Goal: Information Seeking & Learning: Learn about a topic

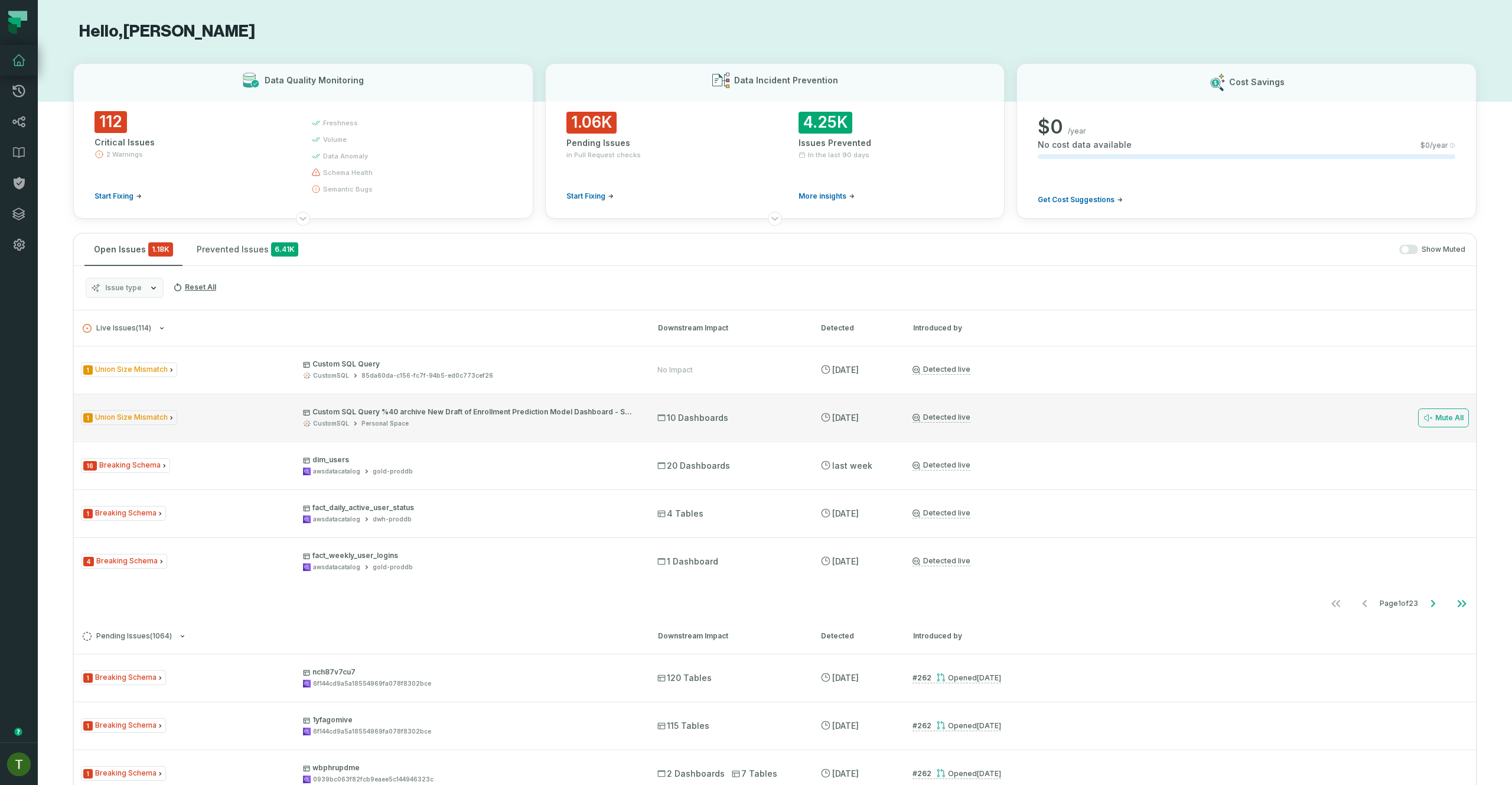
scroll to position [88, 0]
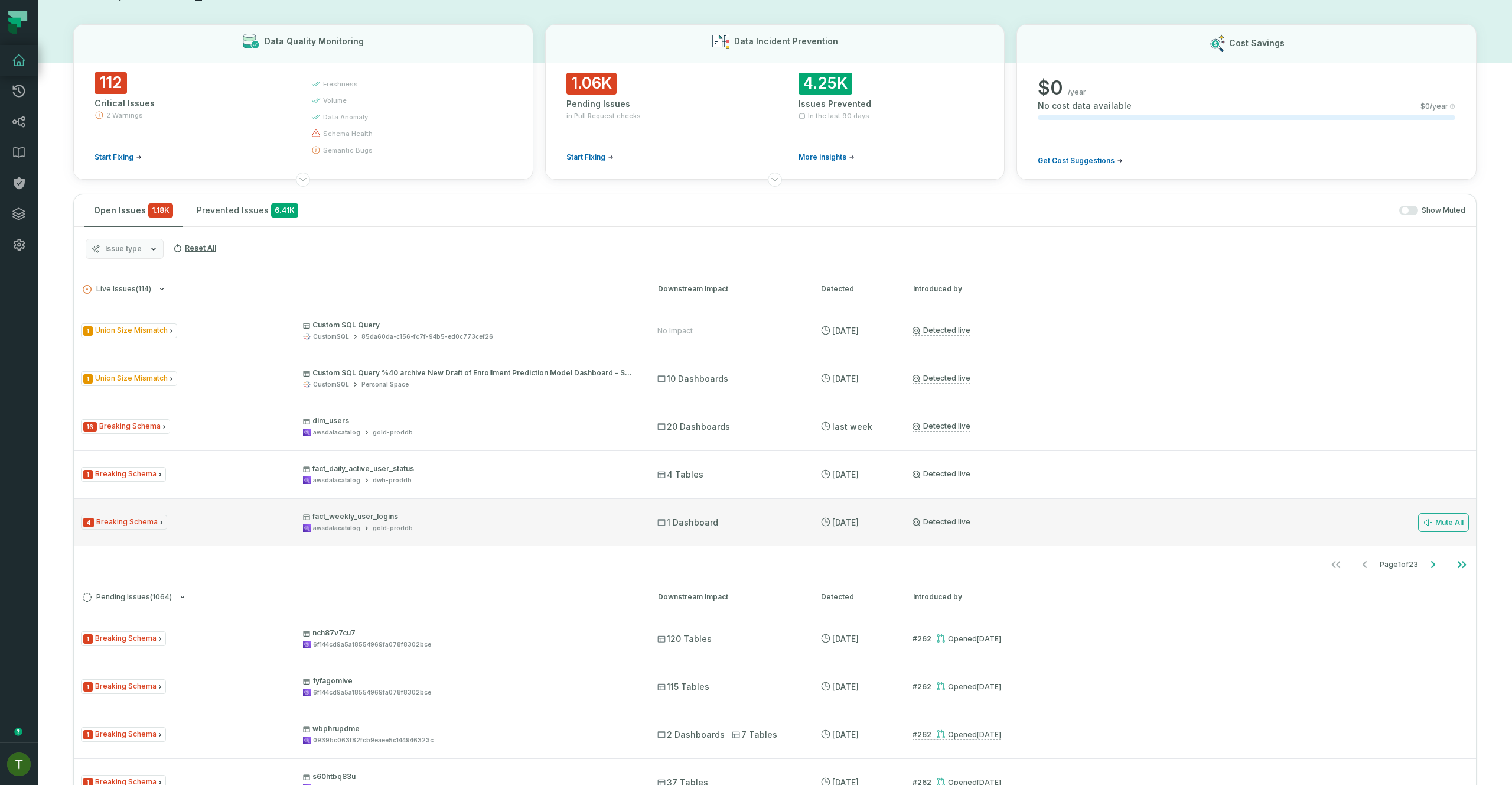
scroll to position [130, 0]
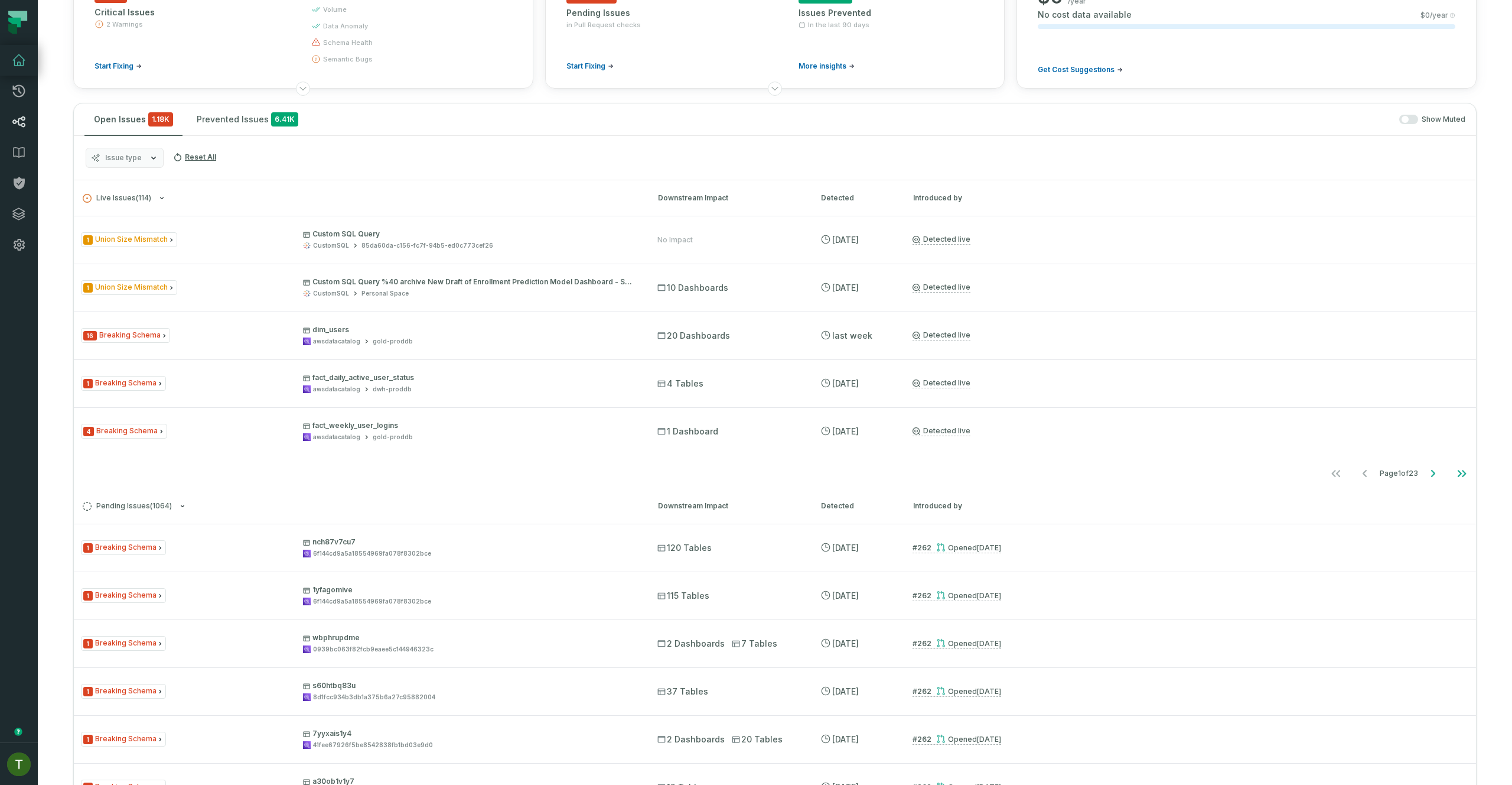
click at [17, 112] on link "Lineage" at bounding box center [19, 122] width 38 height 31
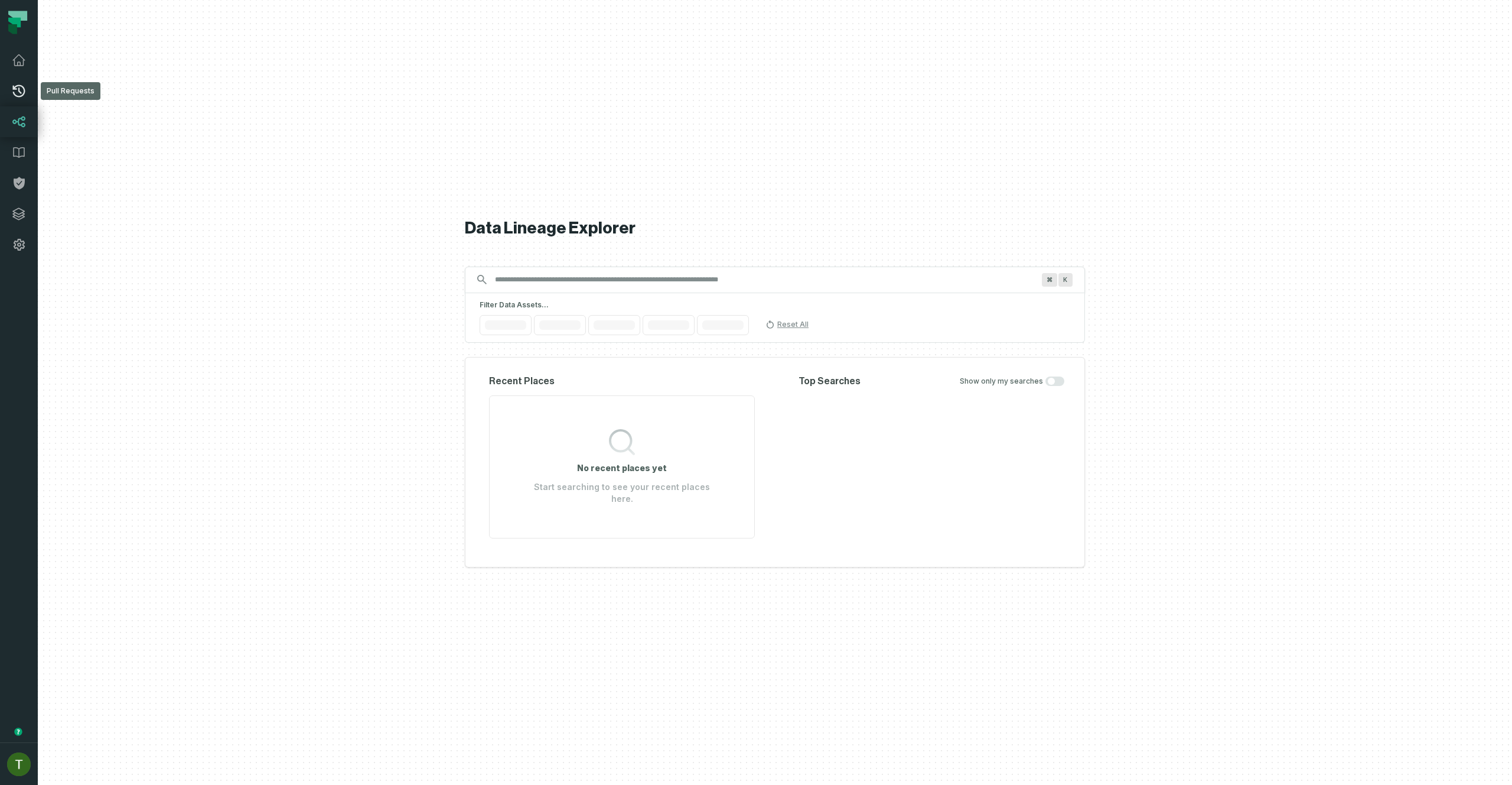
click at [24, 98] on link "Pull Requests" at bounding box center [19, 91] width 38 height 31
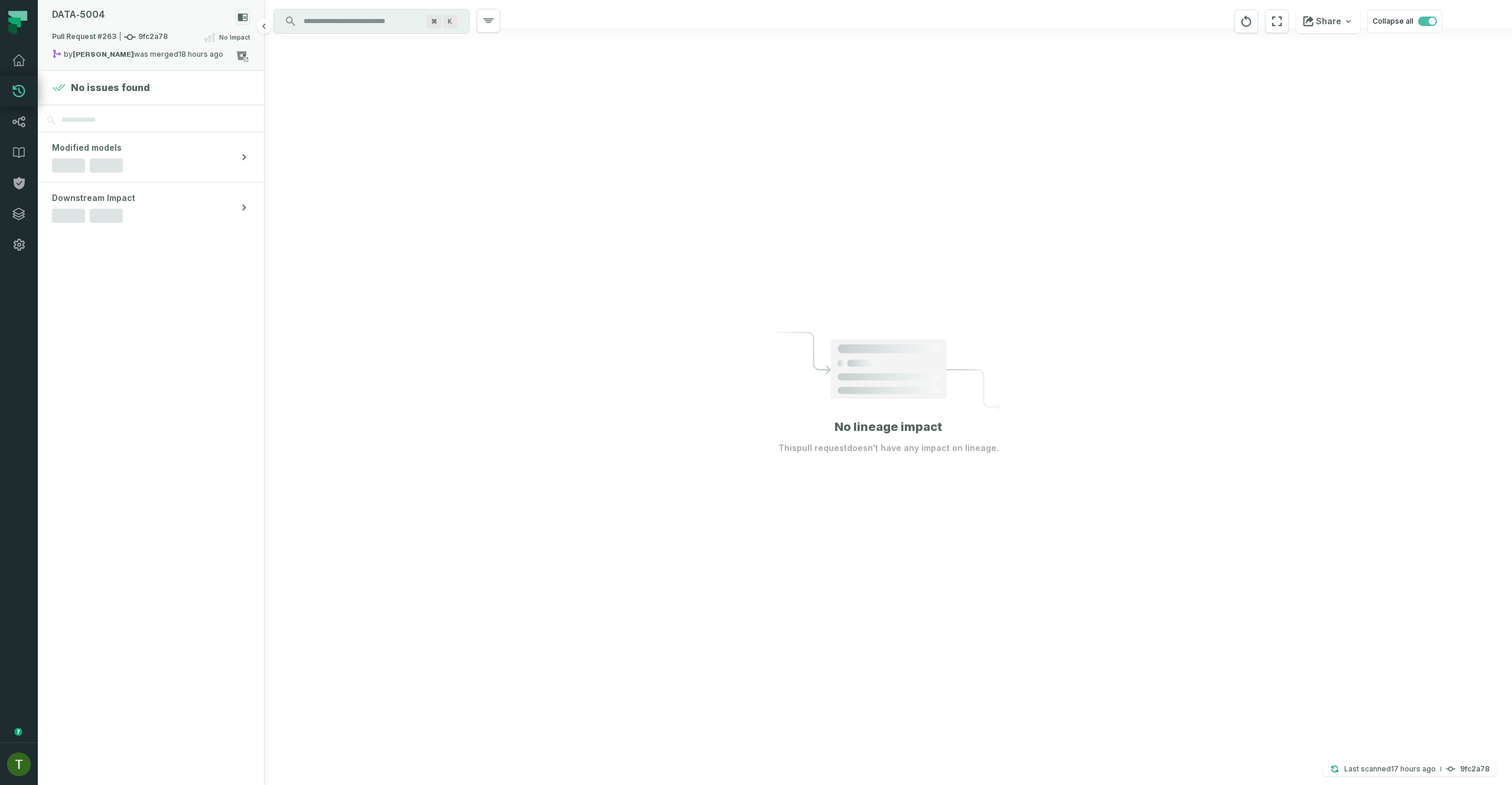
click at [142, 57] on div "by [PERSON_NAME] was merged [DATE] 4:06:40 PM" at bounding box center [144, 56] width 183 height 14
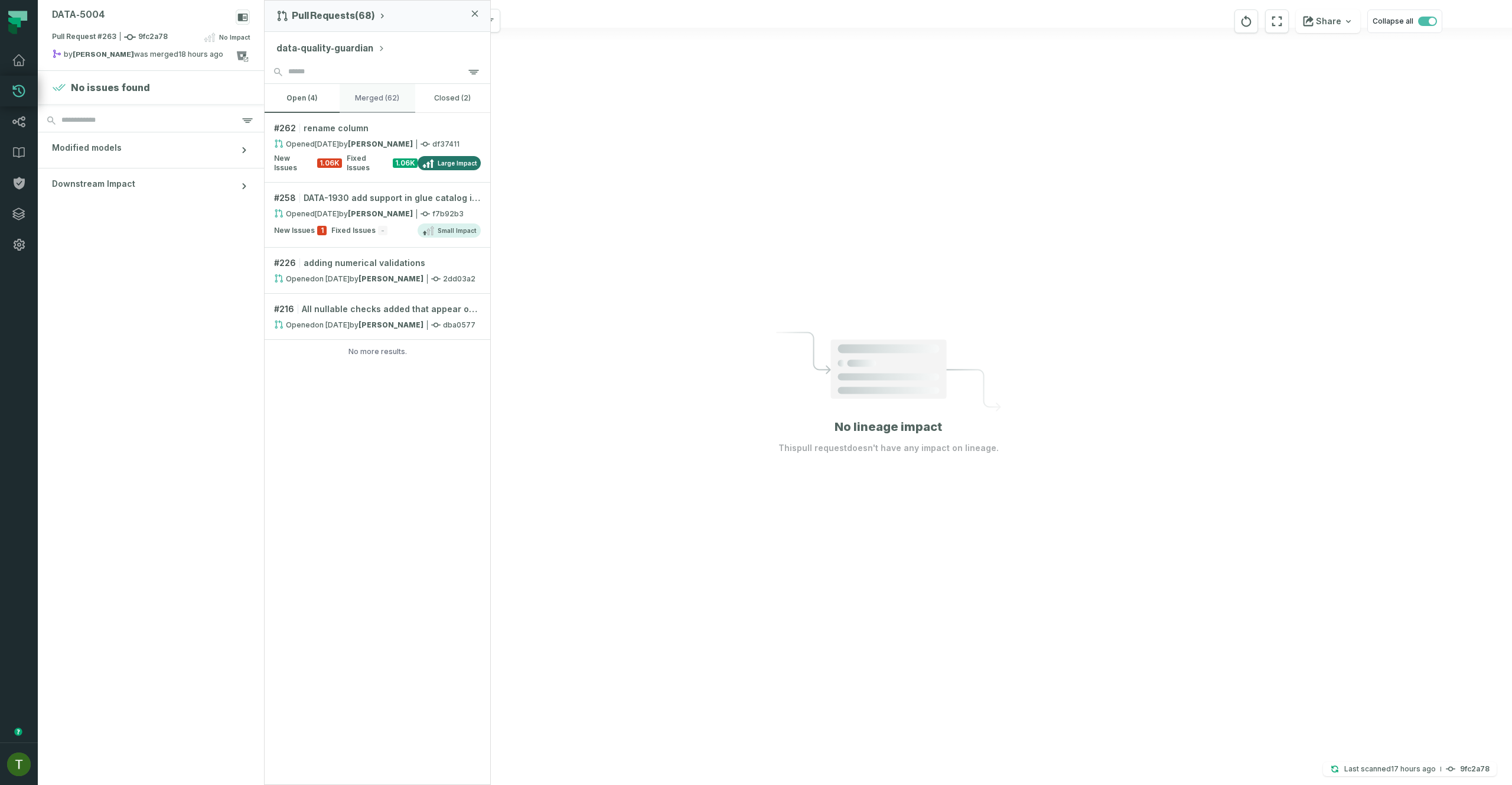
click at [366, 90] on button "merged (62)" at bounding box center [376, 98] width 75 height 28
click at [310, 97] on button "open (4)" at bounding box center [302, 98] width 75 height 28
click at [7, 43] on header at bounding box center [19, 22] width 38 height 45
click at [11, 48] on link "Dashboard" at bounding box center [19, 60] width 38 height 31
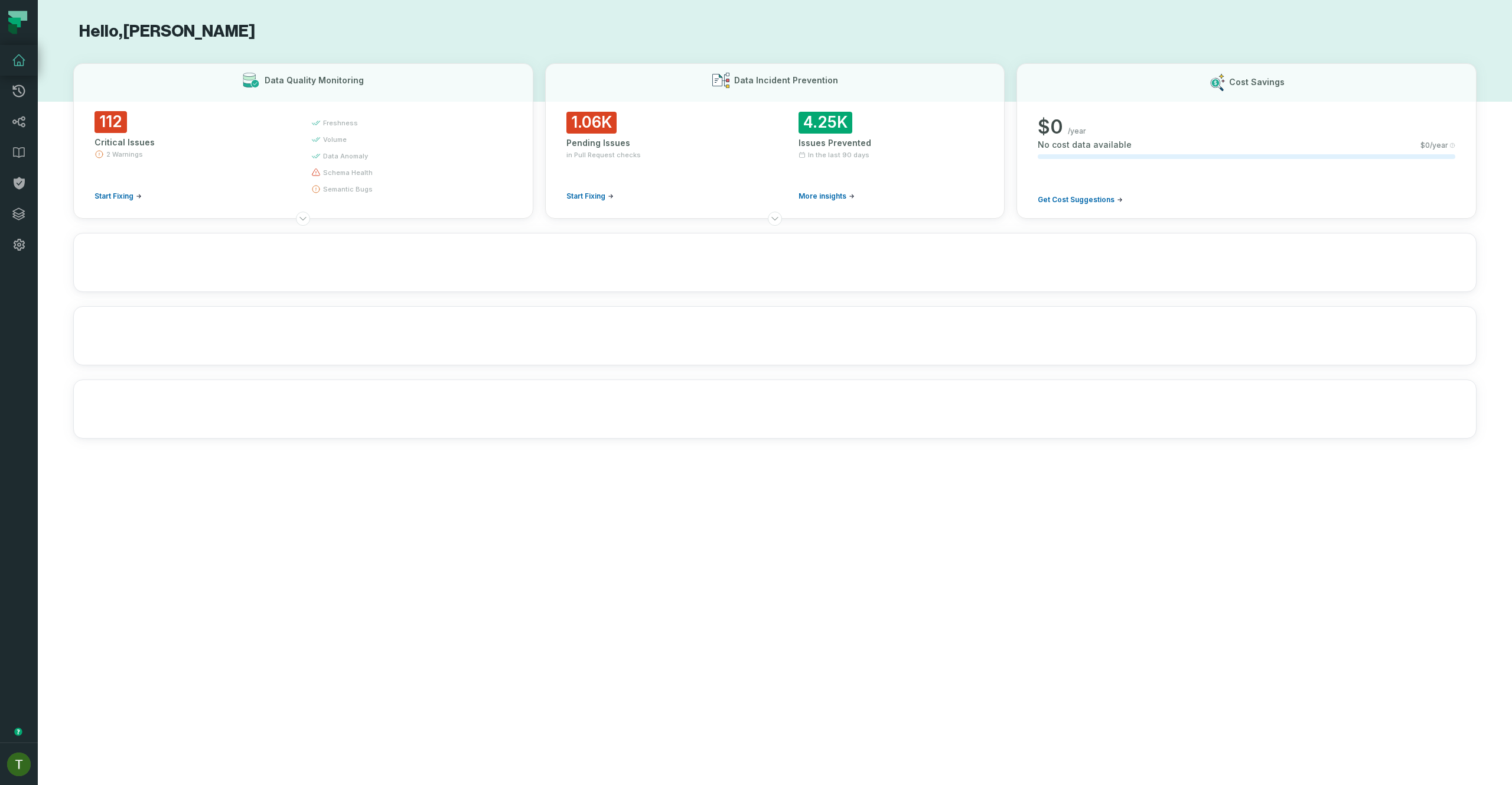
click at [19, 56] on icon at bounding box center [19, 60] width 14 height 14
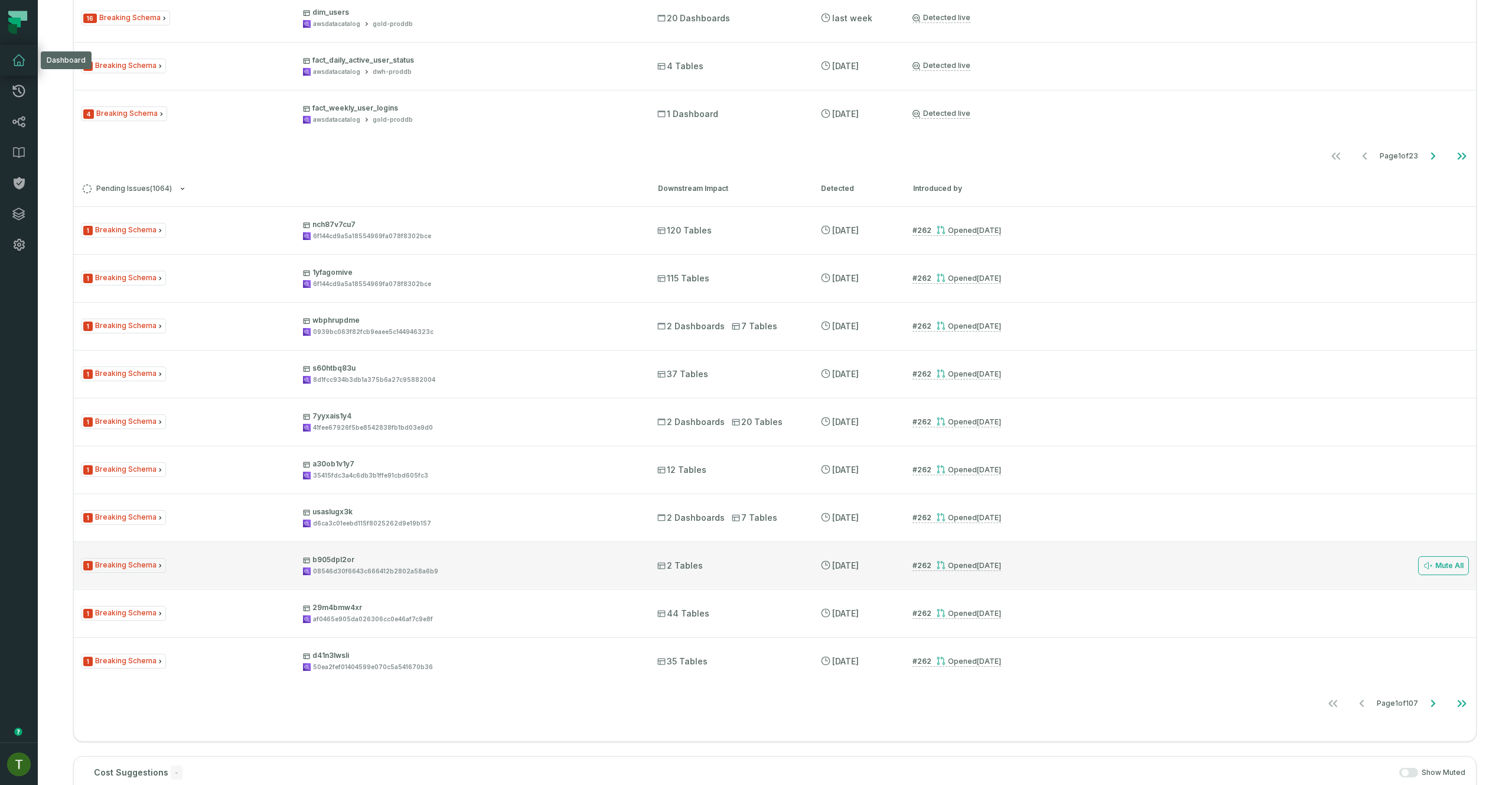
scroll to position [455, 0]
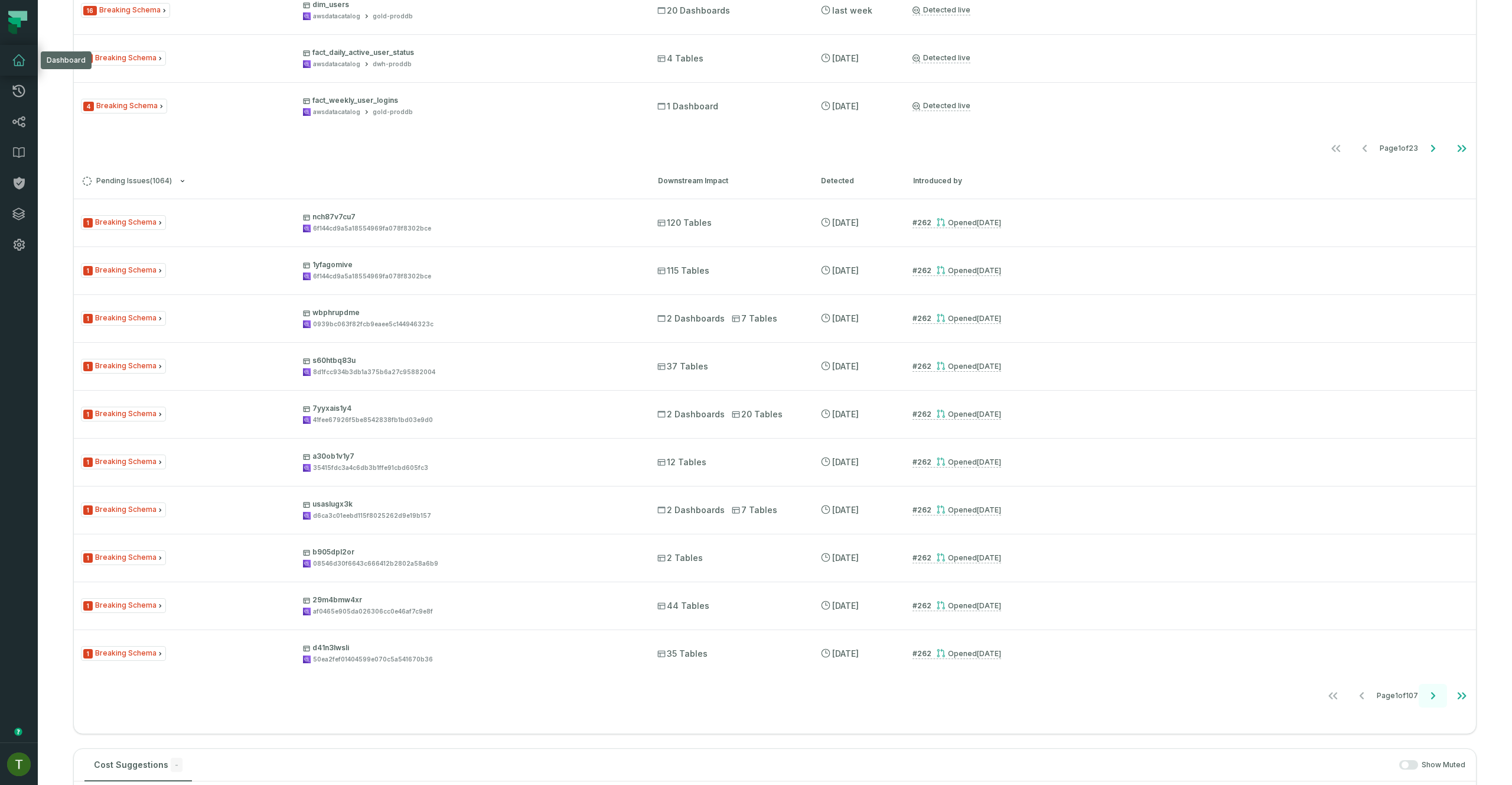
click at [1431, 694] on icon "Go to next page" at bounding box center [1433, 696] width 14 height 14
click at [1353, 699] on icon "Go to previous page" at bounding box center [1360, 696] width 14 height 14
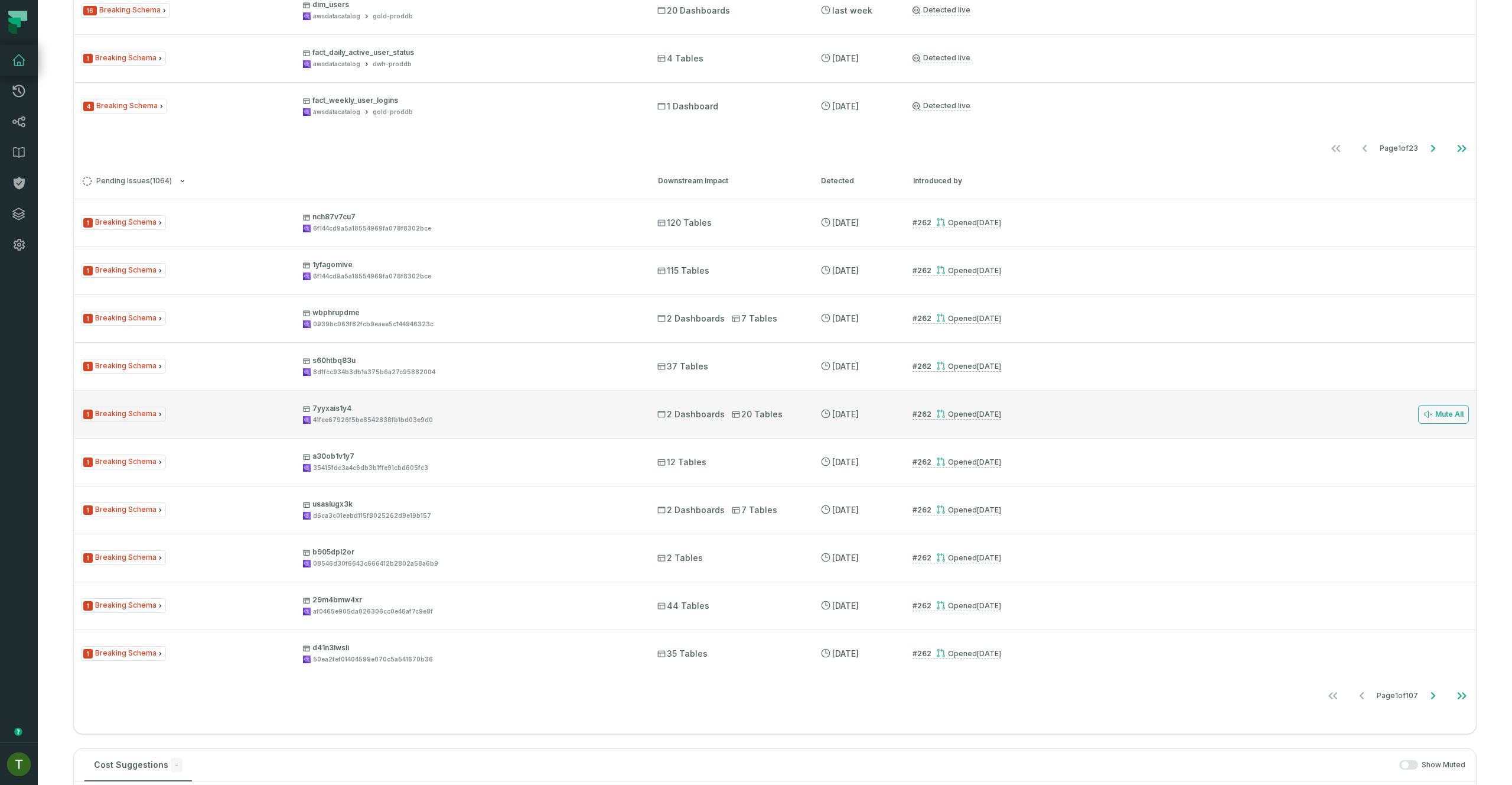
click at [371, 411] on p "7yyxais1y4" at bounding box center [470, 408] width 333 height 10
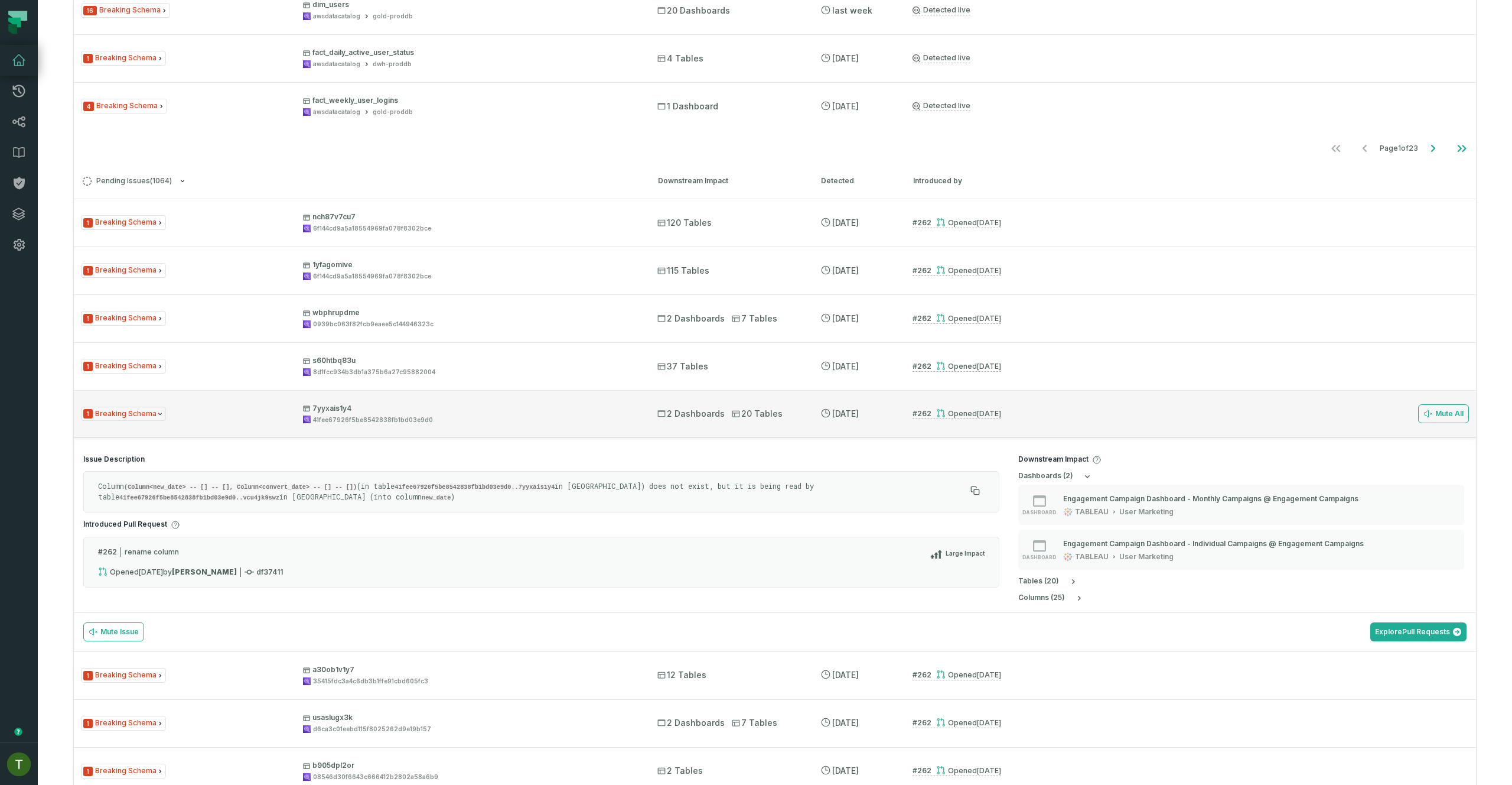
click at [375, 413] on span "7yyxais1y4 41fee67926f5be8542838fb1bd03e9d0" at bounding box center [470, 414] width 333 height 20
click at [347, 412] on p "7yyxais1y4" at bounding box center [470, 408] width 333 height 10
click at [343, 406] on p "7yyxais1y4" at bounding box center [470, 408] width 333 height 10
click at [338, 405] on p "7yyxais1y4" at bounding box center [470, 408] width 333 height 10
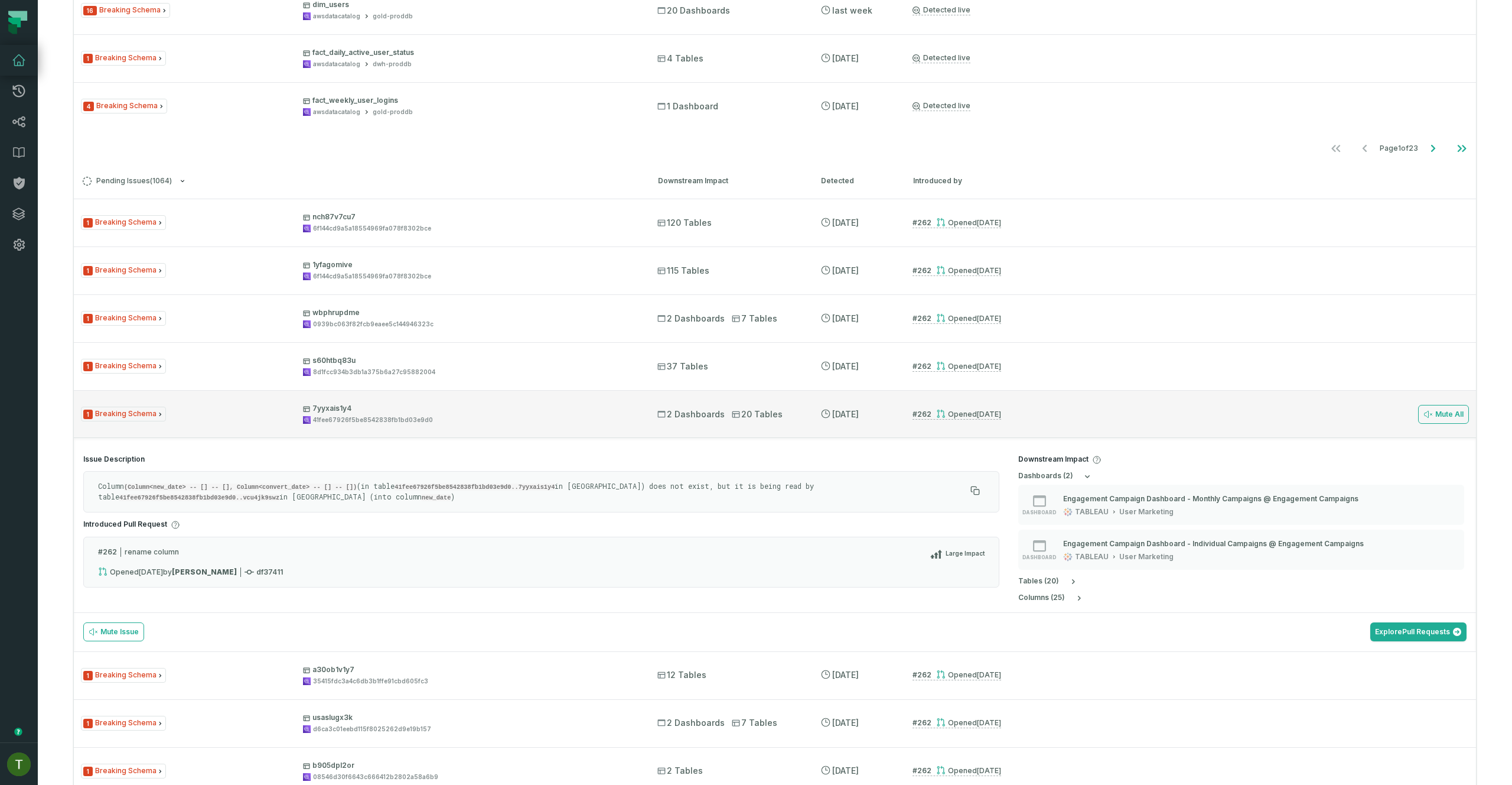
click at [338, 405] on p "7yyxais1y4" at bounding box center [470, 408] width 333 height 10
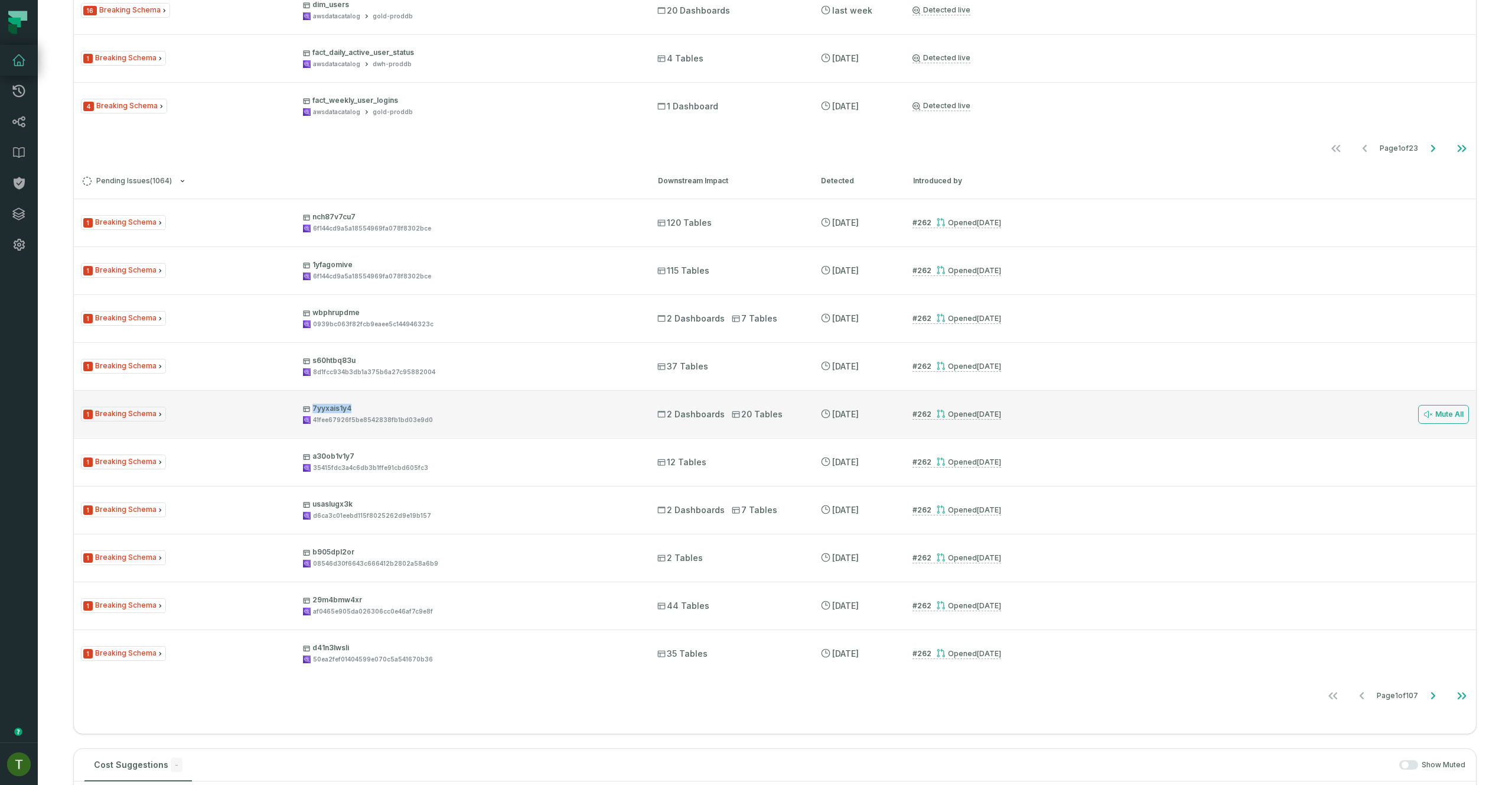
click at [338, 405] on p "7yyxais1y4" at bounding box center [470, 408] width 333 height 10
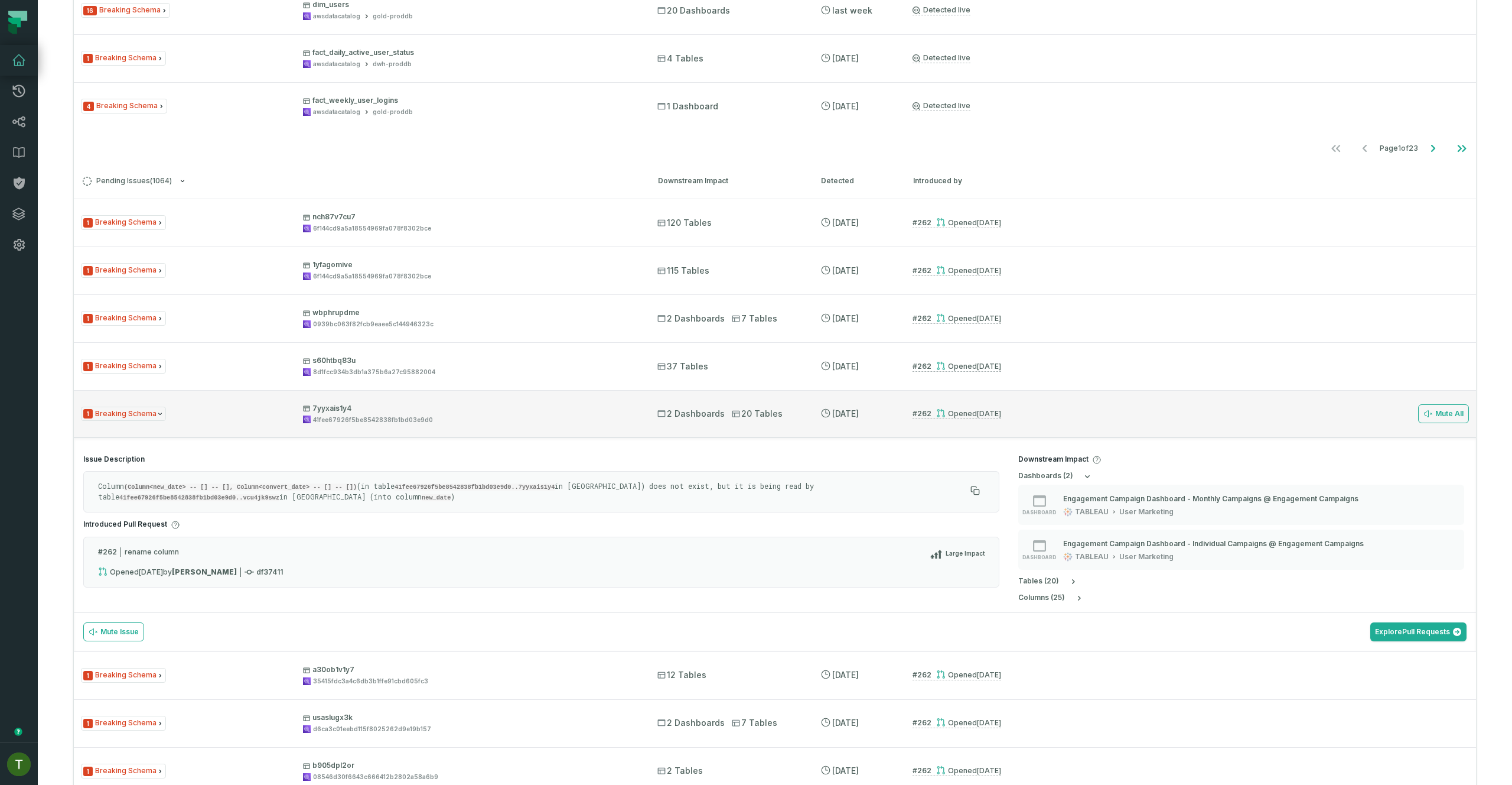
click at [343, 411] on p "7yyxais1y4" at bounding box center [470, 408] width 333 height 10
click at [466, 422] on div "41fee67926f5be8542838fb1bd03e9d0" at bounding box center [470, 420] width 333 height 9
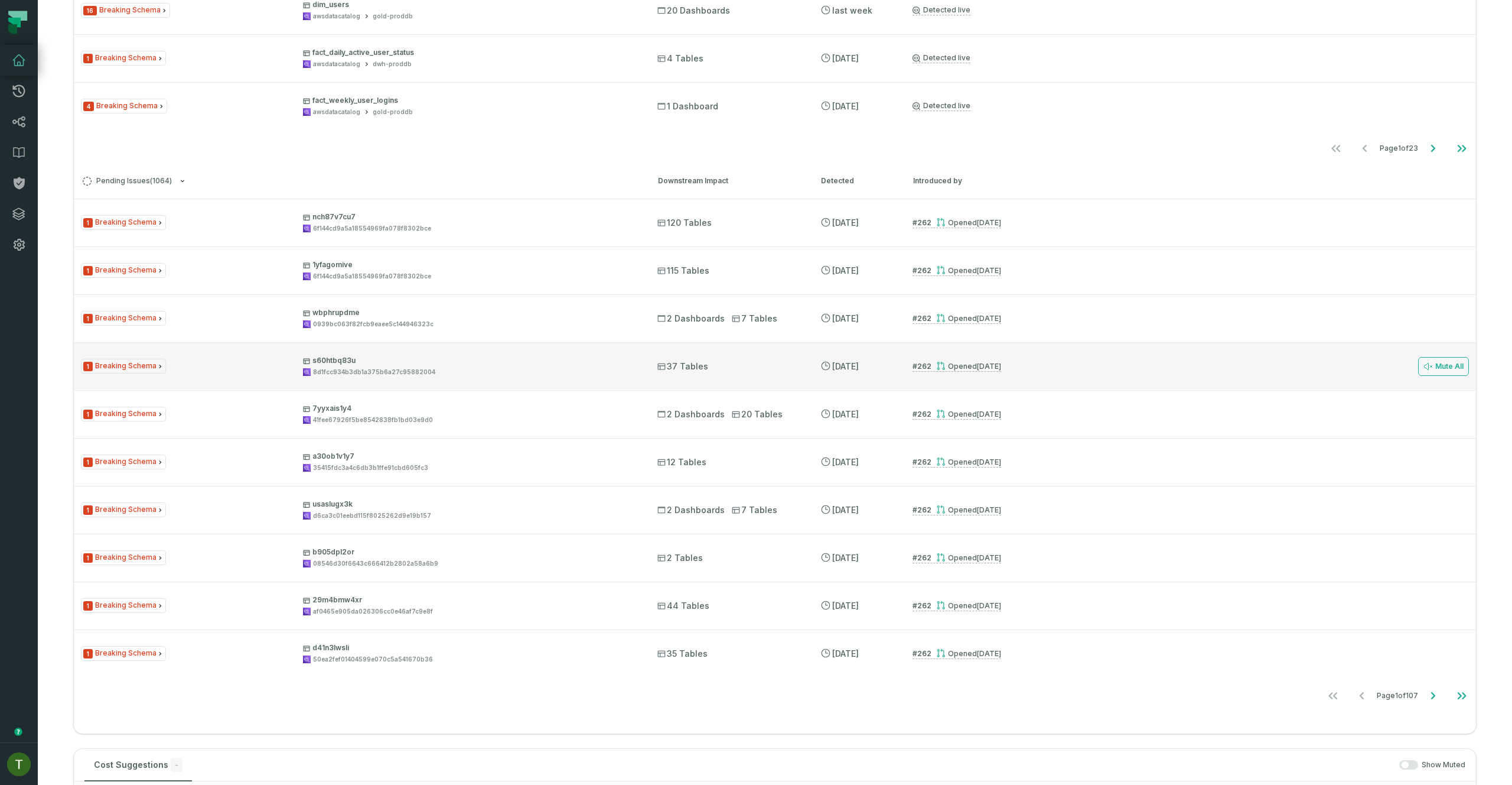
click at [488, 377] on div "1 Breaking Schema s60htbq83u 8d1fcc934b3db1a375b6a27c95882004 37 Tables [DATE] …" at bounding box center [775, 366] width 1403 height 48
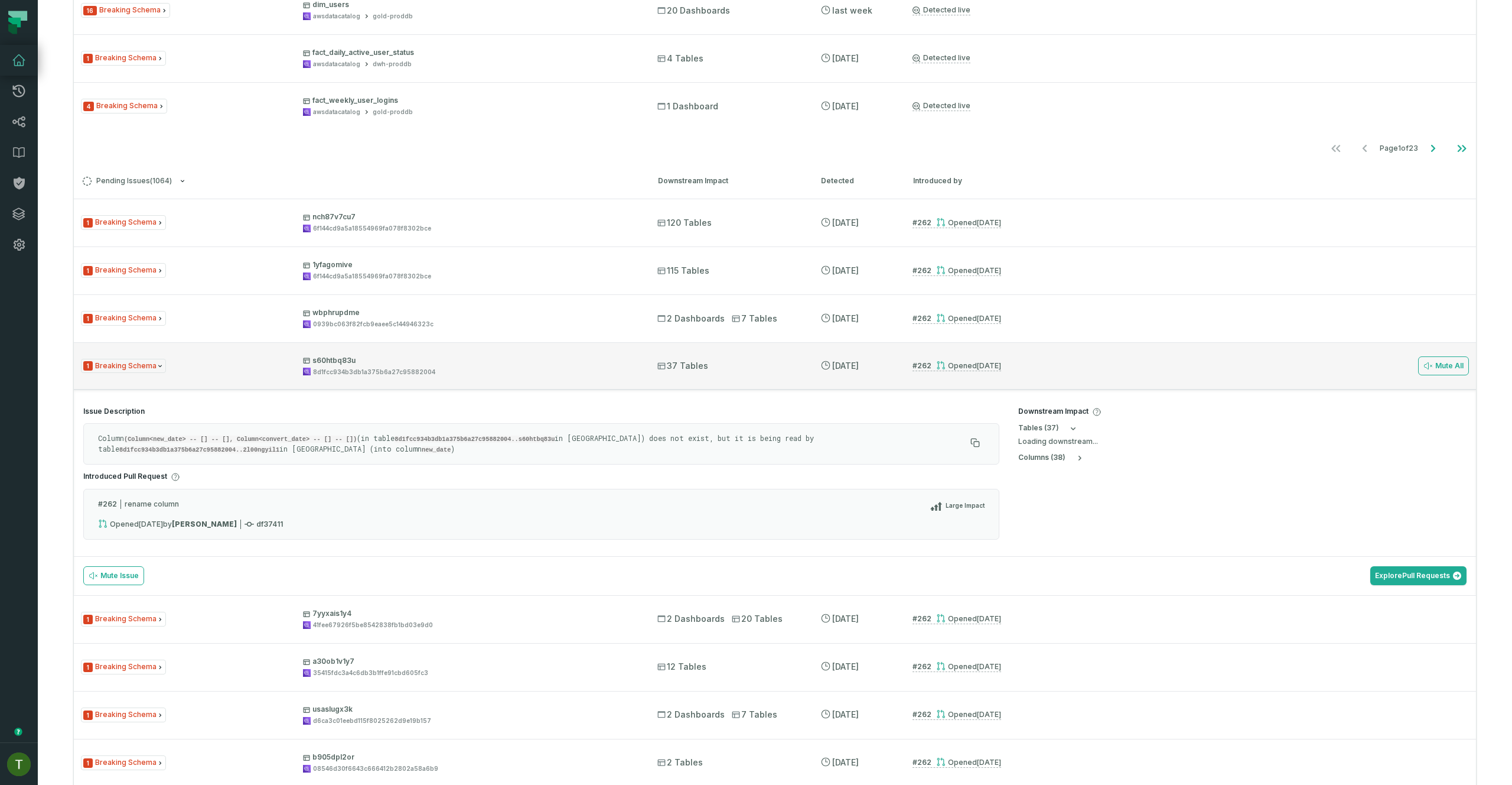
click at [488, 377] on div "1 Breaking Schema s60htbq83u 8d1fcc934b3db1a375b6a27c95882004 37 Tables [DATE] …" at bounding box center [775, 366] width 1403 height 48
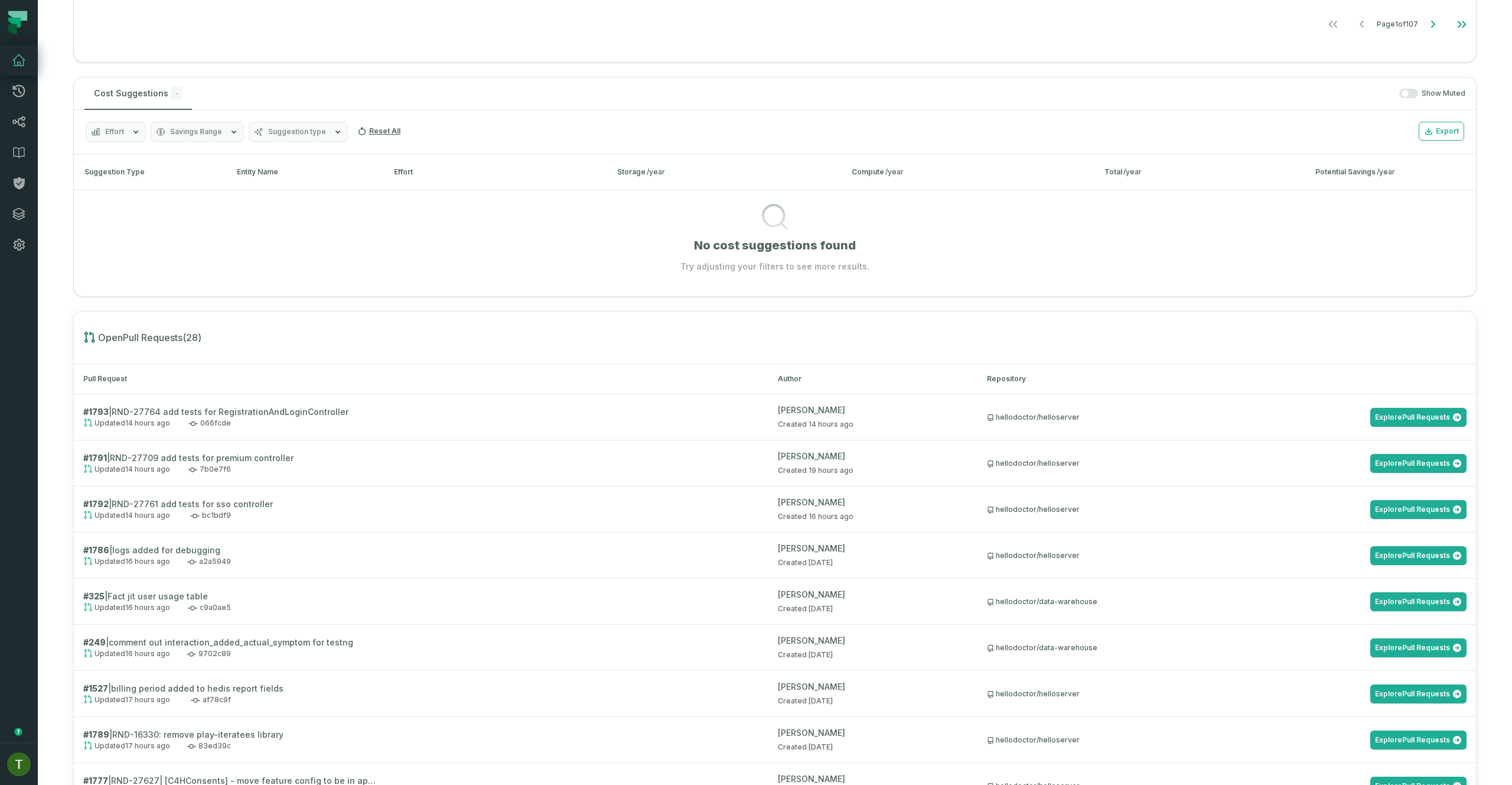
scroll to position [1228, 0]
